Goal: Task Accomplishment & Management: Complete application form

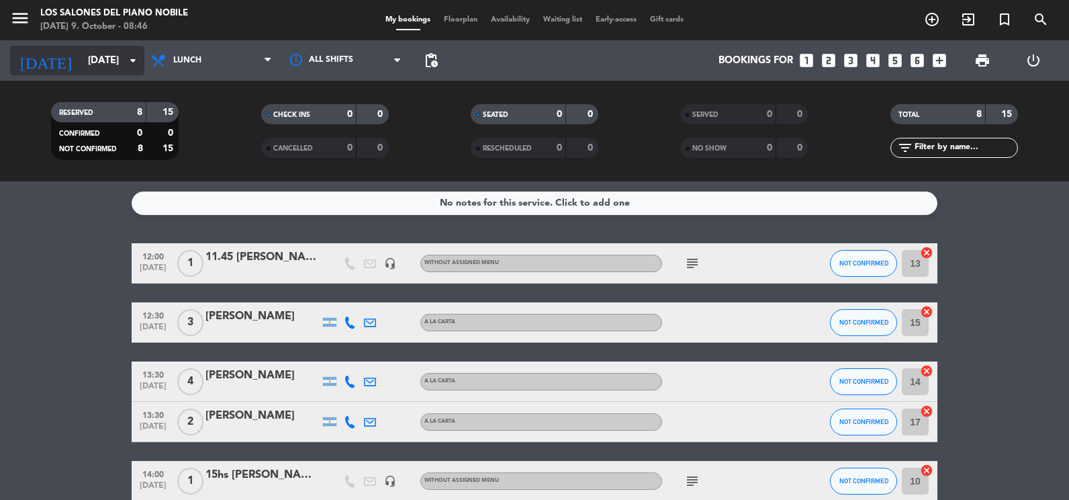
click at [109, 62] on input "[DATE]" at bounding box center [145, 60] width 129 height 25
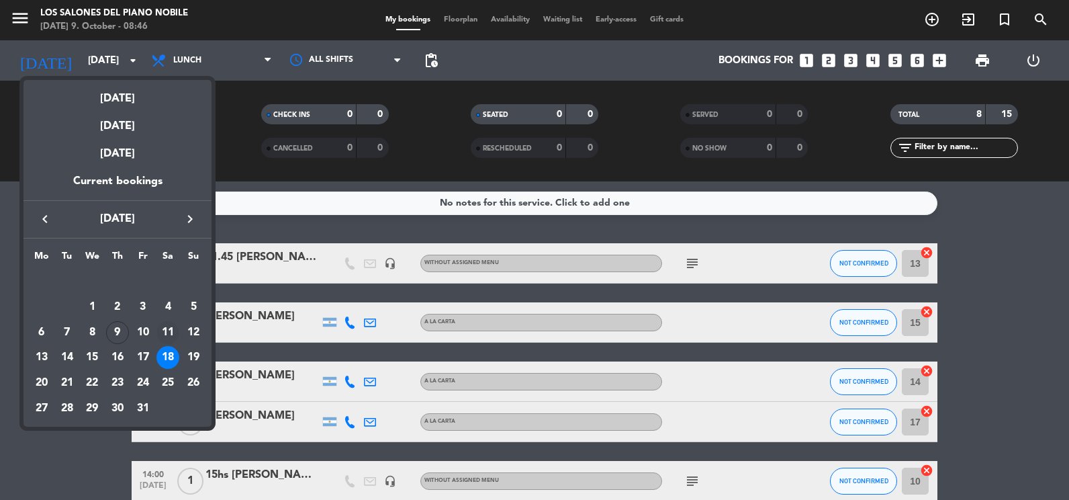
click at [173, 330] on div "11" at bounding box center [167, 332] width 23 height 23
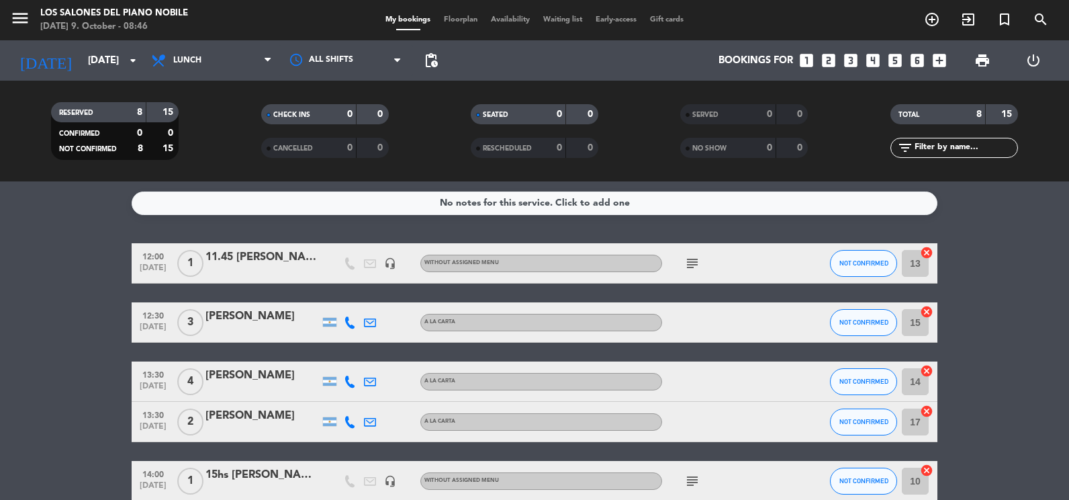
type input "[DATE]"
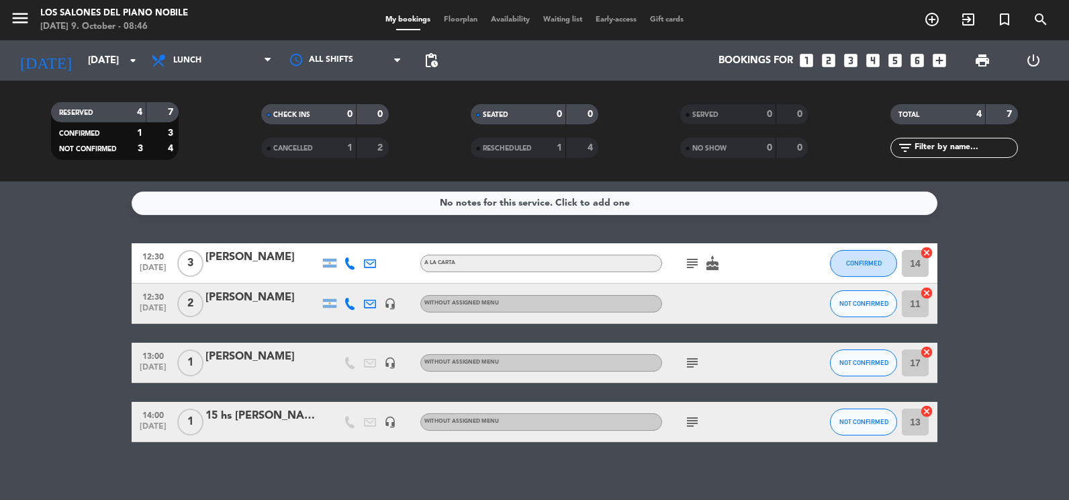
click at [872, 58] on icon "looks_4" at bounding box center [872, 60] width 17 height 17
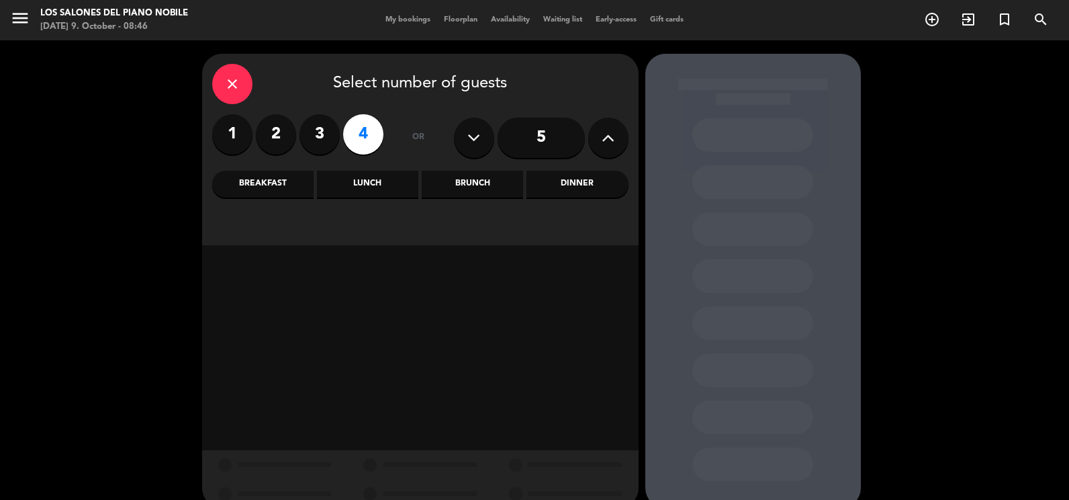
click at [451, 181] on div "Brunch" at bounding box center [472, 184] width 101 height 27
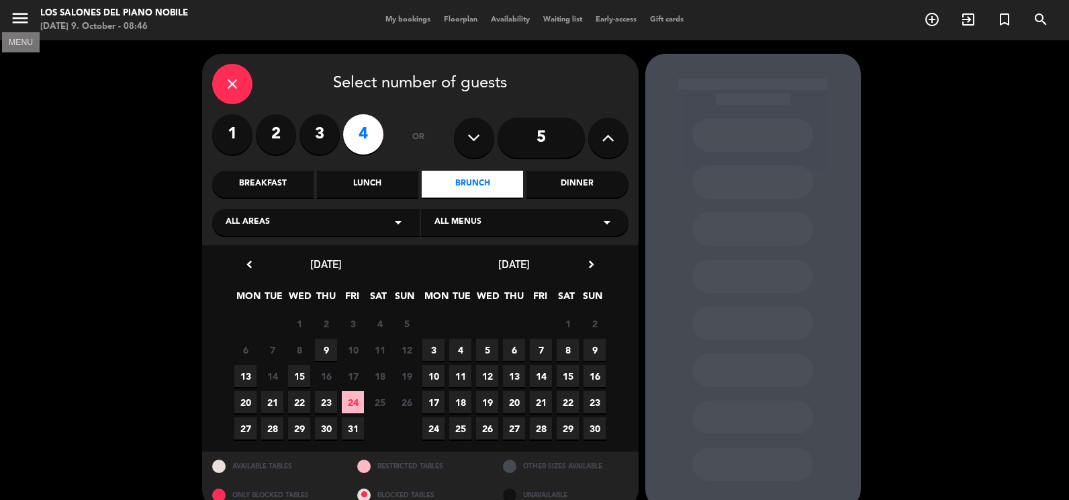
click at [17, 15] on icon "menu" at bounding box center [20, 18] width 20 height 20
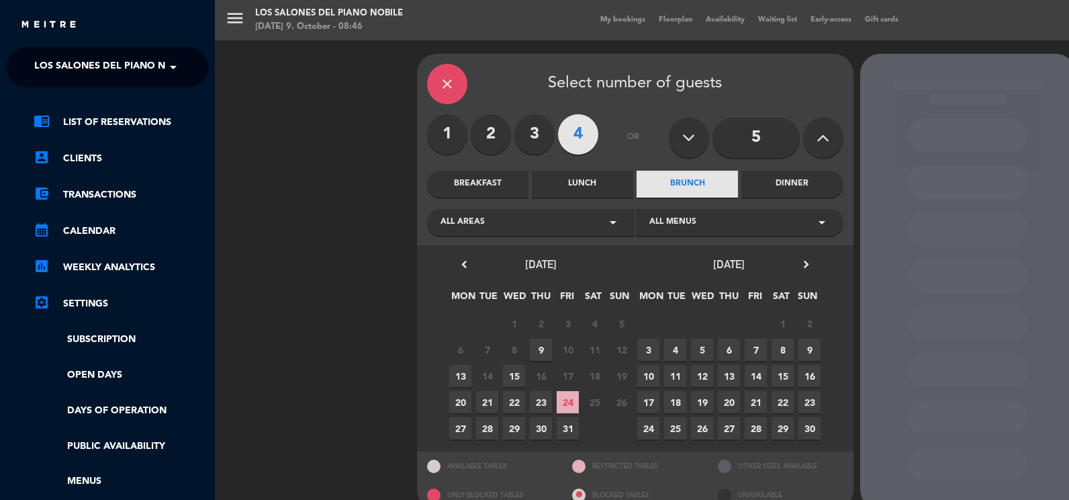
click at [181, 68] on span at bounding box center [176, 67] width 23 height 28
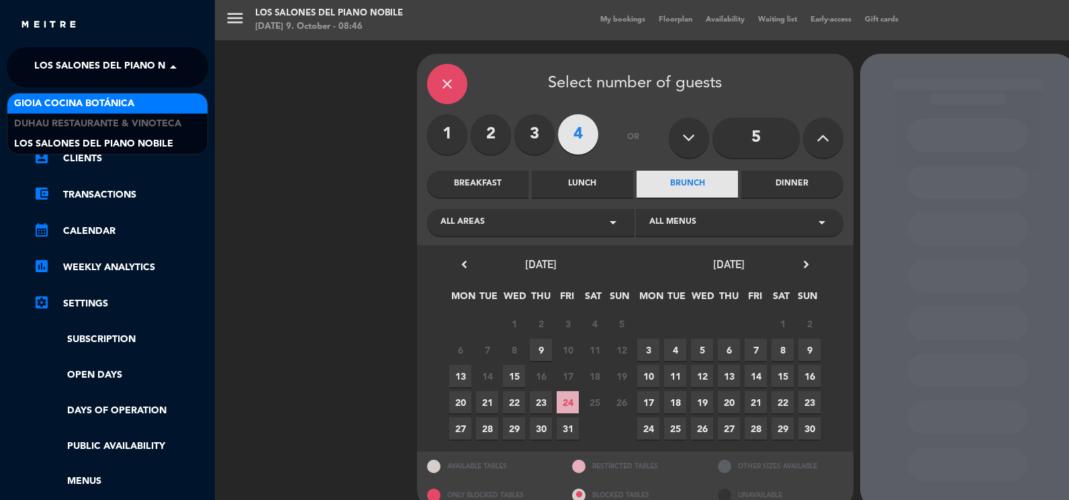
click at [144, 107] on div "Gioia Cocina Botánica" at bounding box center [107, 103] width 200 height 20
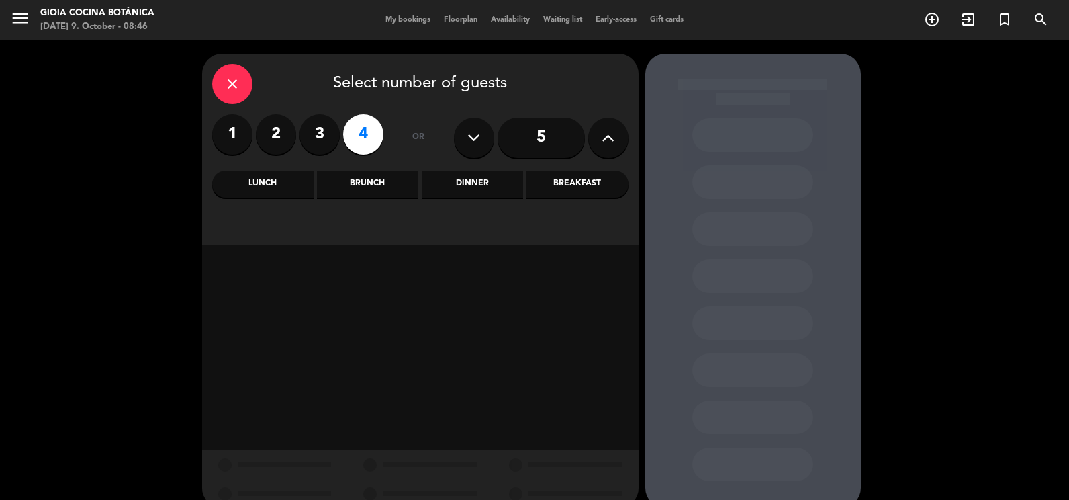
click at [375, 185] on div "Brunch" at bounding box center [367, 184] width 101 height 27
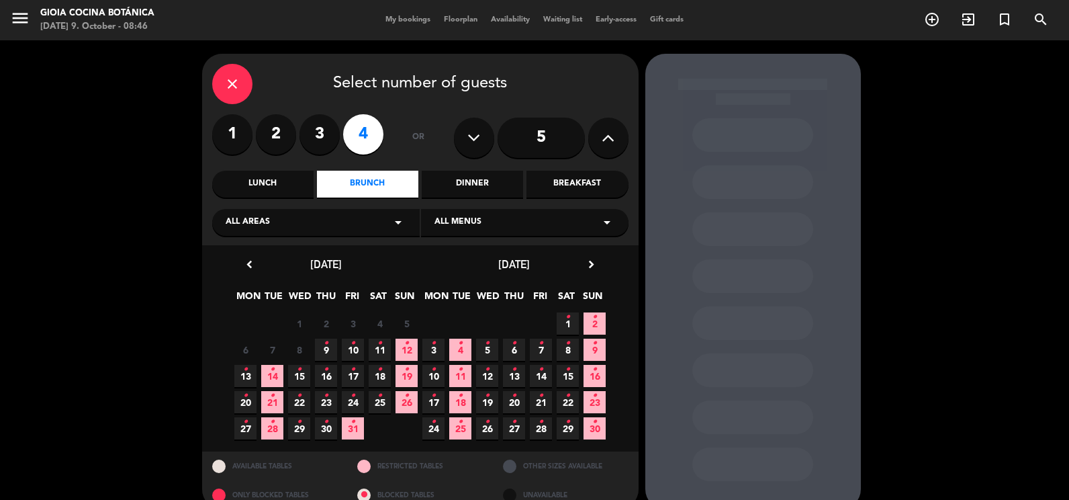
click at [379, 353] on icon "•" at bounding box center [379, 342] width 5 height 21
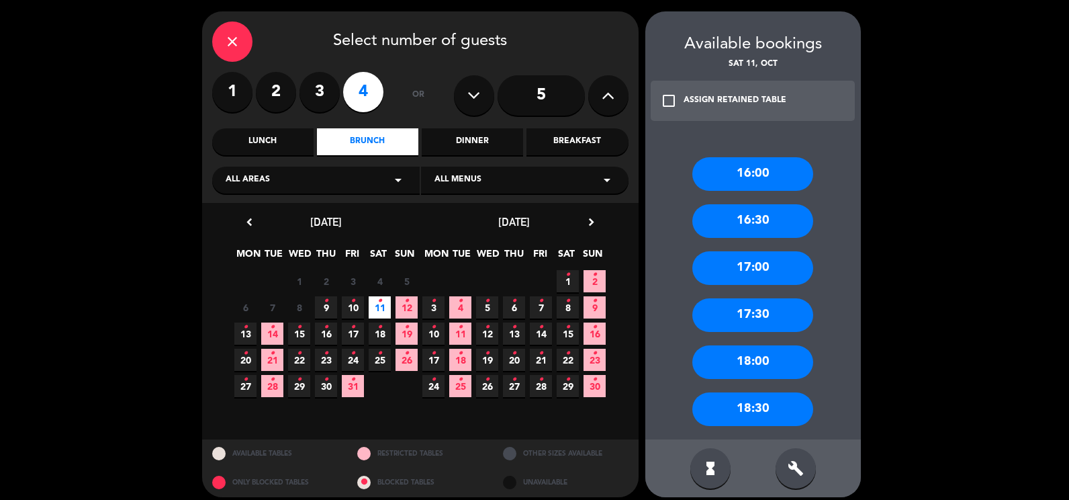
scroll to position [53, 0]
